Goal: Transaction & Acquisition: Book appointment/travel/reservation

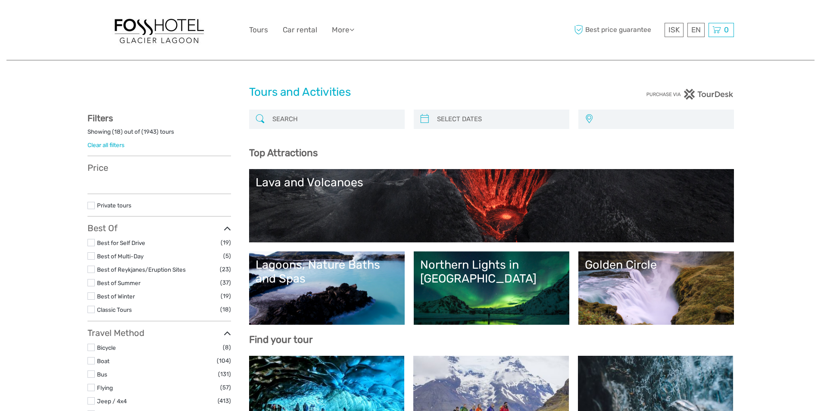
select select
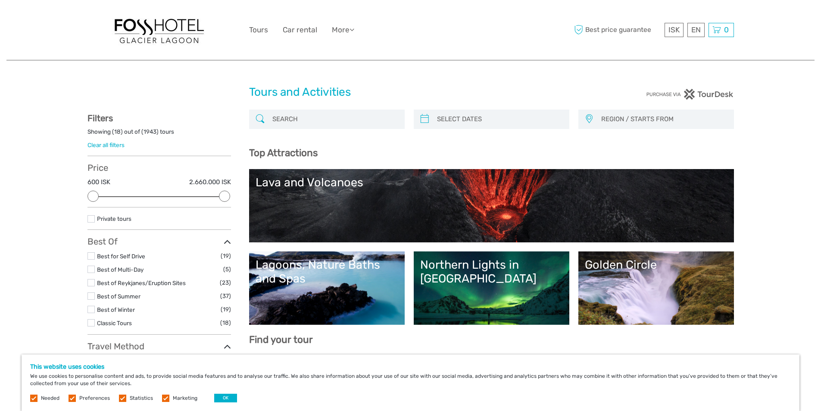
click at [298, 121] on input "search" at bounding box center [334, 119] width 131 height 15
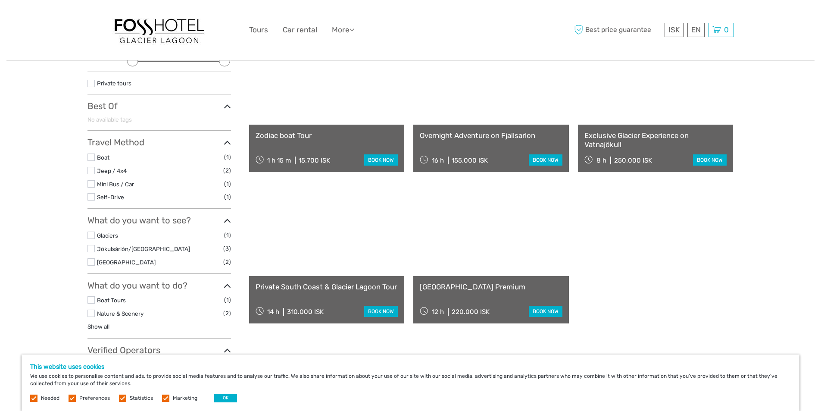
scroll to position [92, 0]
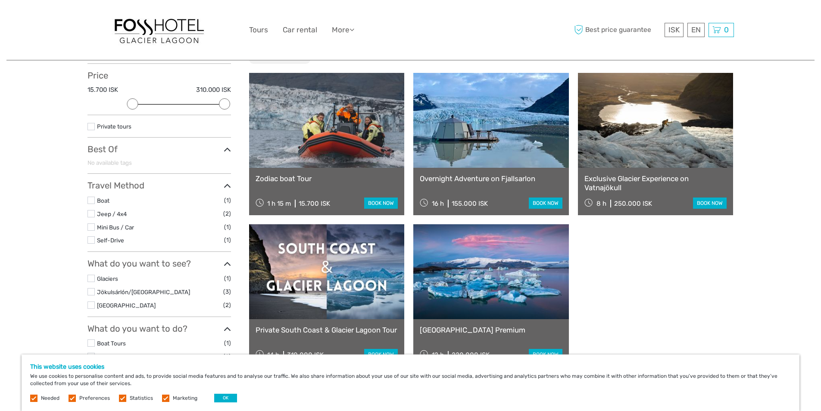
type input "zodiac"
click at [326, 141] on link at bounding box center [327, 120] width 156 height 95
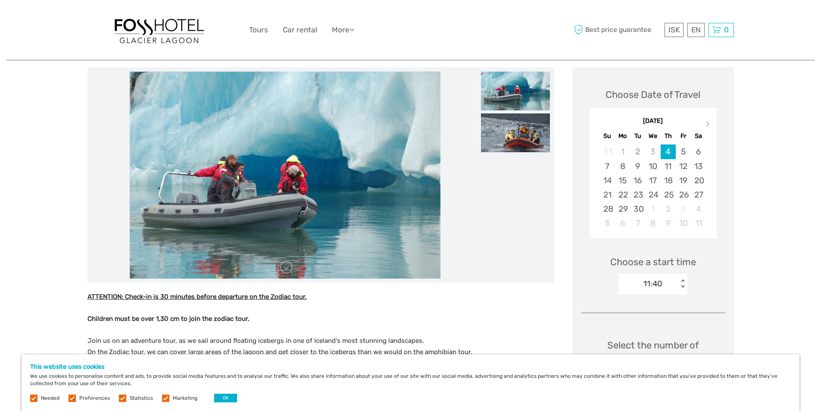
scroll to position [86, 0]
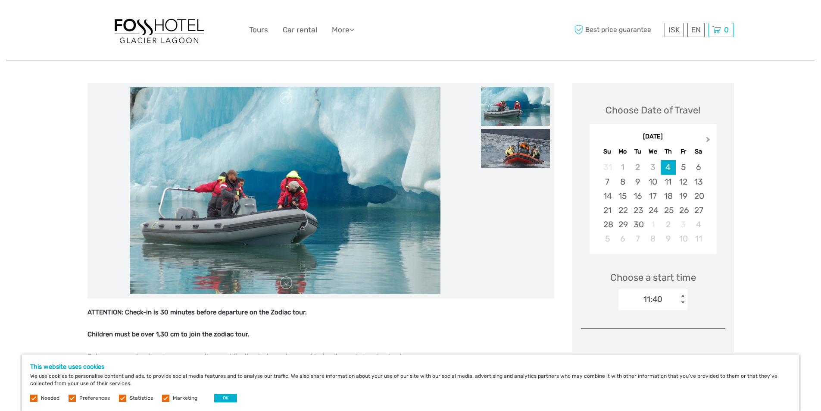
click at [708, 136] on button "Next Month" at bounding box center [709, 141] width 14 height 14
click at [695, 197] on div "18" at bounding box center [698, 196] width 15 height 14
click at [652, 303] on div "09:20" at bounding box center [653, 298] width 22 height 11
click at [716, 281] on div "Choose a start time option 09:20 selected, 1 of 4. 4 results available. Use Up …" at bounding box center [653, 286] width 144 height 55
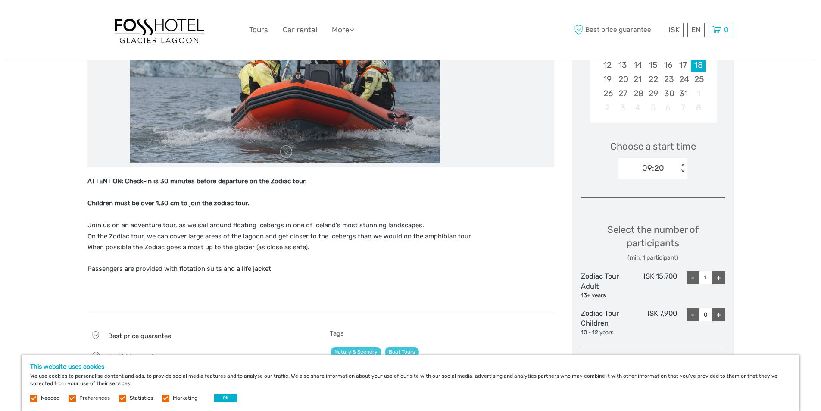
scroll to position [215, 0]
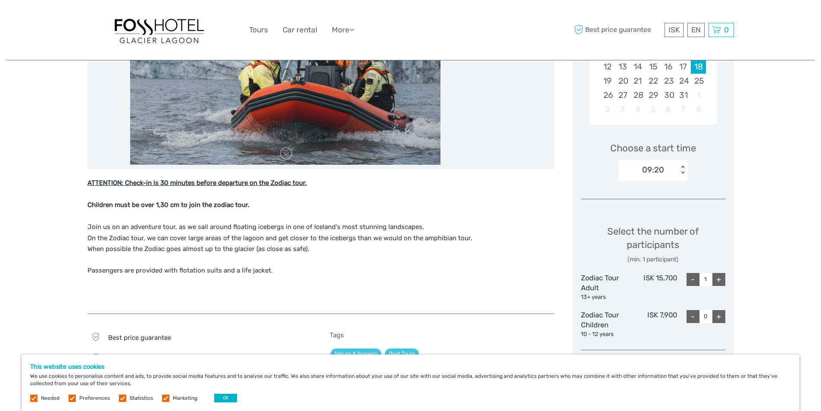
click at [668, 173] on div "09:20" at bounding box center [648, 169] width 60 height 13
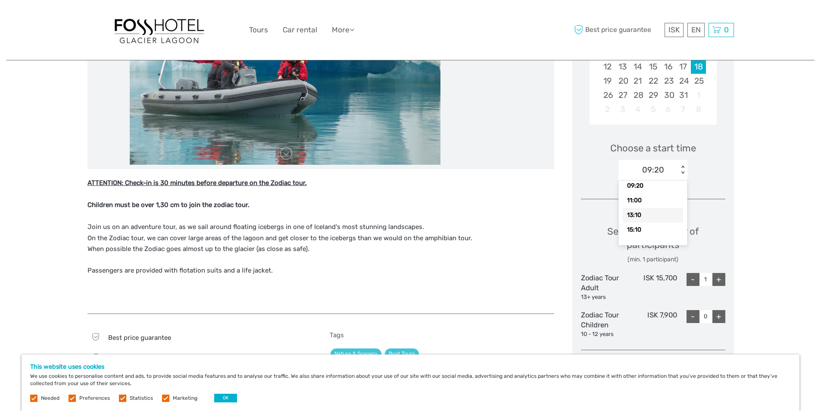
scroll to position [0, 0]
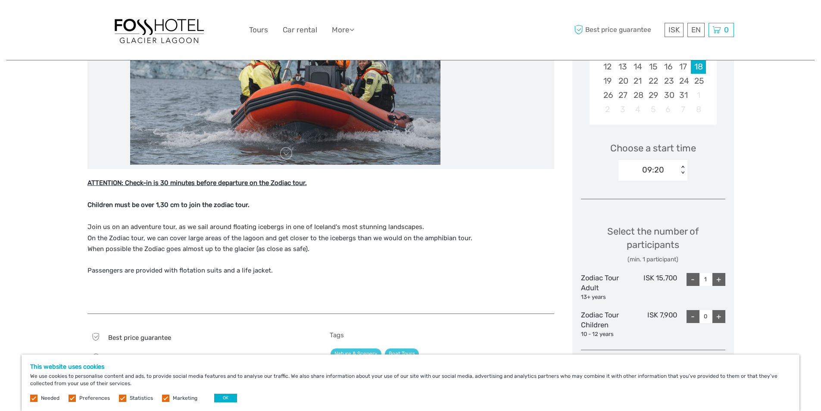
click at [508, 235] on p "ATTENTION: Check-in is 30 minutes before departure on the Zodiac tour. Children…" at bounding box center [320, 216] width 467 height 77
